Goal: Check status: Check status

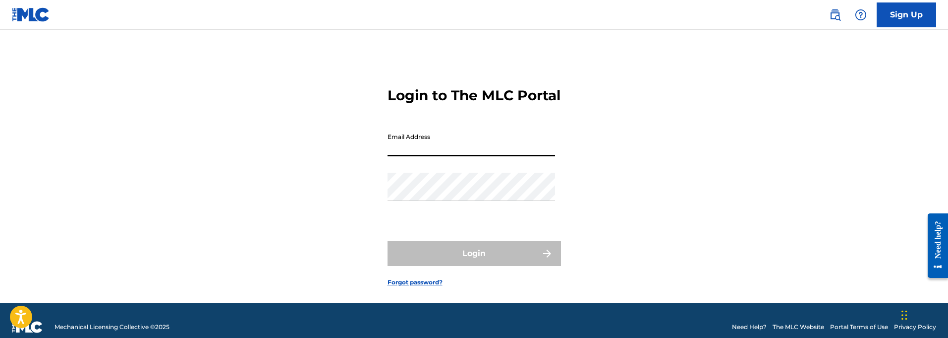
type input "[EMAIL_ADDRESS][DOMAIN_NAME]"
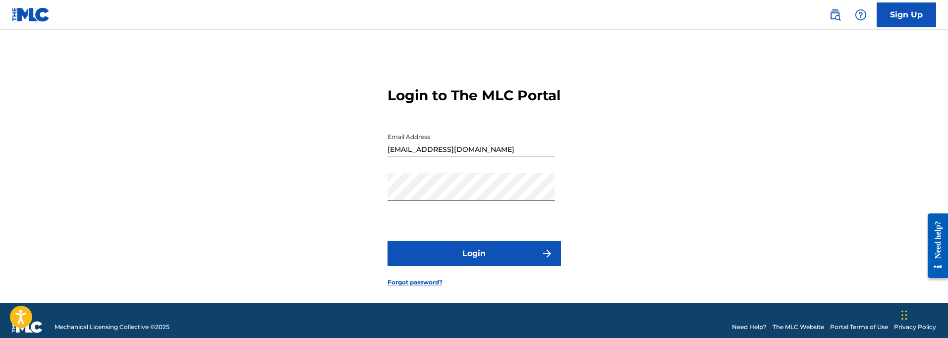
click at [475, 266] on button "Login" at bounding box center [474, 253] width 173 height 25
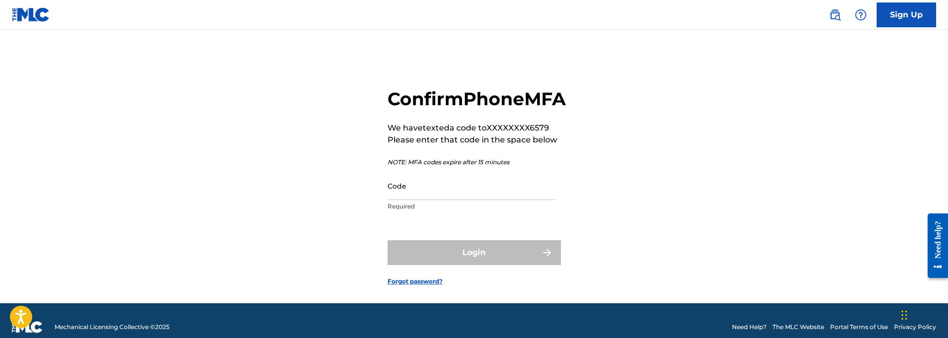
click at [421, 200] on input "Code" at bounding box center [472, 185] width 168 height 28
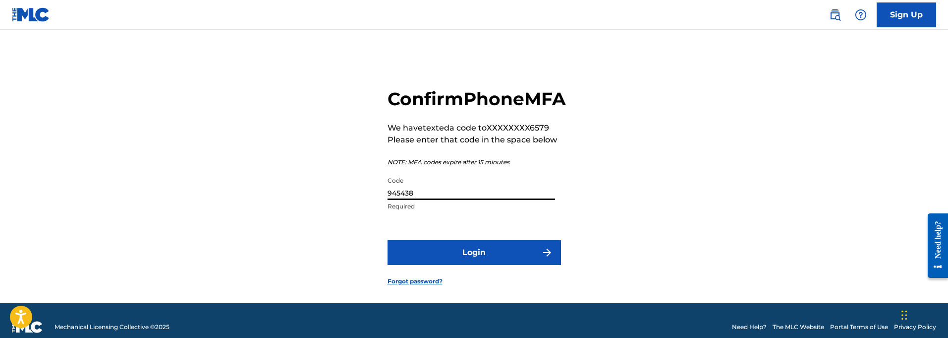
type input "945438"
click at [476, 265] on button "Login" at bounding box center [474, 252] width 173 height 25
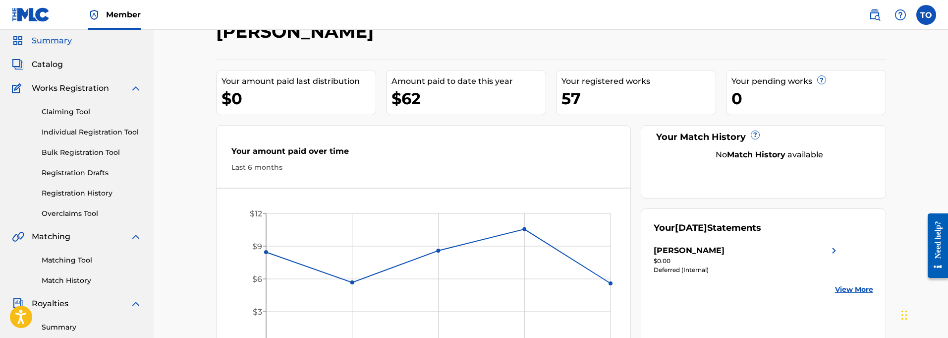
scroll to position [34, 0]
click at [71, 192] on link "Registration History" at bounding box center [92, 193] width 100 height 10
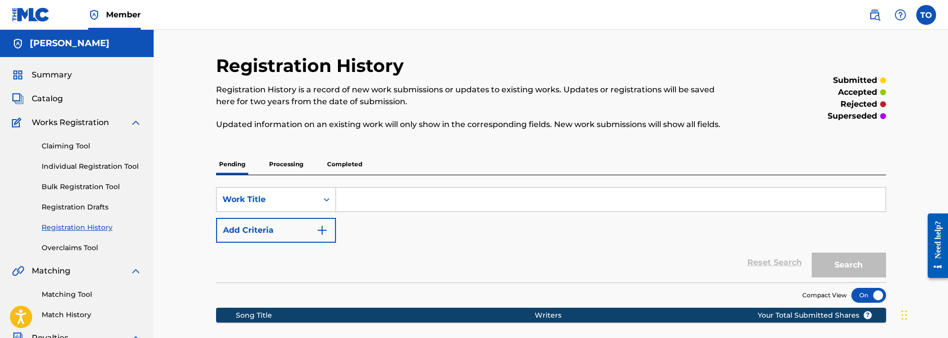
click at [44, 98] on span "Catalog" at bounding box center [47, 99] width 31 height 12
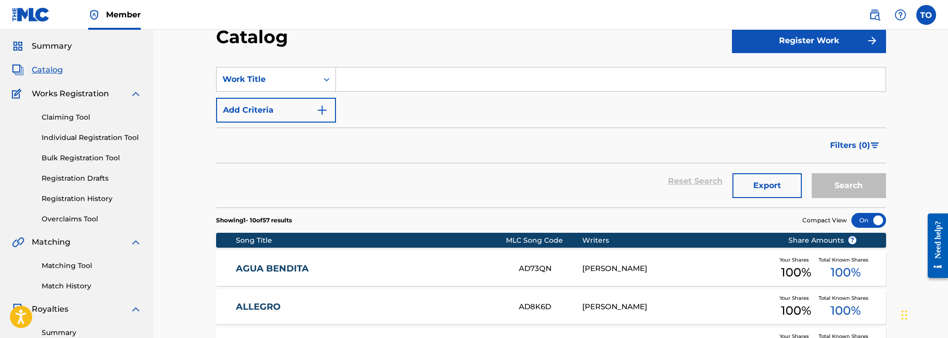
scroll to position [28, 0]
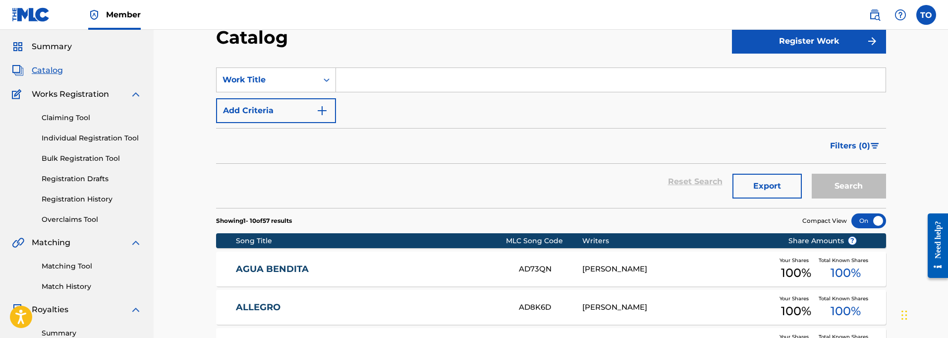
click at [75, 200] on link "Registration History" at bounding box center [92, 199] width 100 height 10
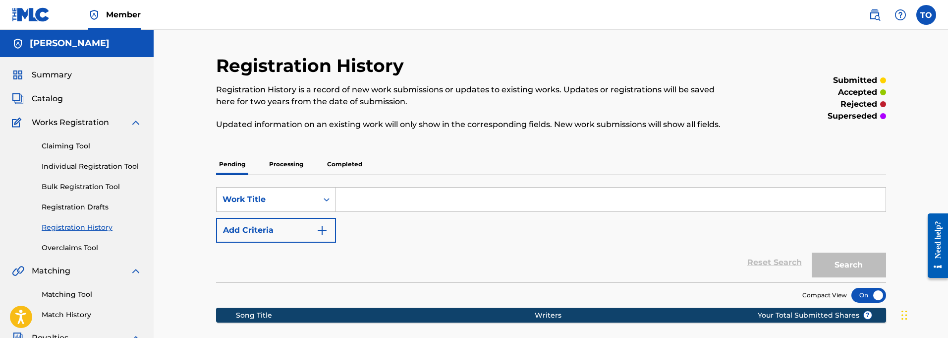
click at [283, 161] on p "Processing" at bounding box center [286, 164] width 40 height 21
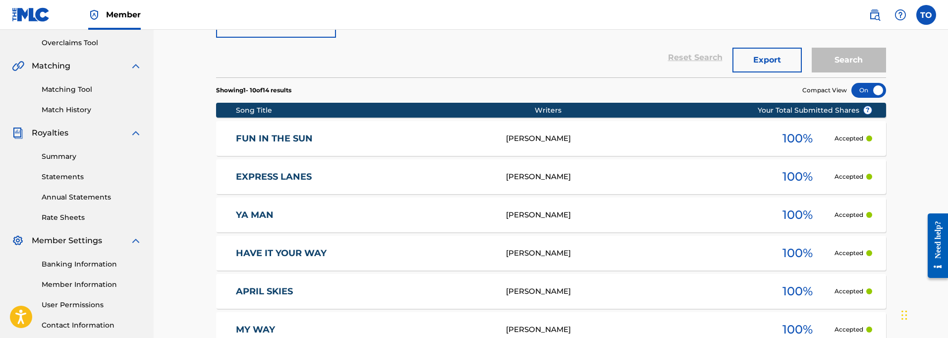
scroll to position [204, 0]
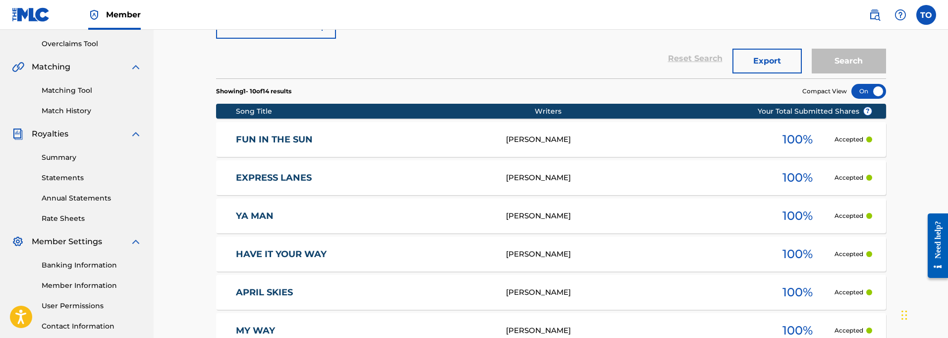
click at [272, 139] on link "FUN IN THE SUN" at bounding box center [364, 139] width 257 height 11
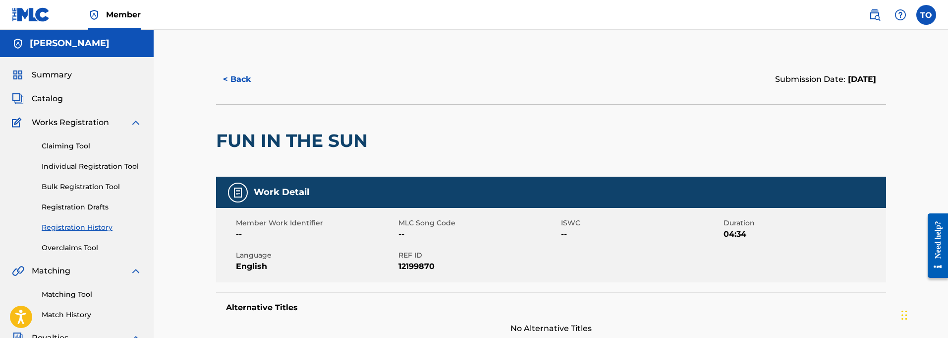
click at [927, 15] on label at bounding box center [926, 15] width 20 height 20
click at [926, 15] on input "TO [PERSON_NAME] [EMAIL_ADDRESS][DOMAIN_NAME] Notification Preferences Profile …" at bounding box center [926, 15] width 0 height 0
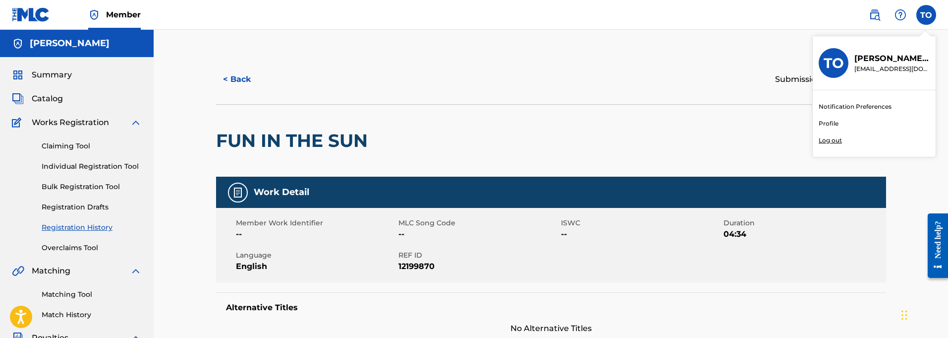
click at [831, 140] on p "Log out" at bounding box center [830, 140] width 23 height 9
click at [926, 15] on input "TO [PERSON_NAME] [EMAIL_ADDRESS][DOMAIN_NAME] Notification Preferences Profile …" at bounding box center [926, 15] width 0 height 0
